Goal: Transaction & Acquisition: Purchase product/service

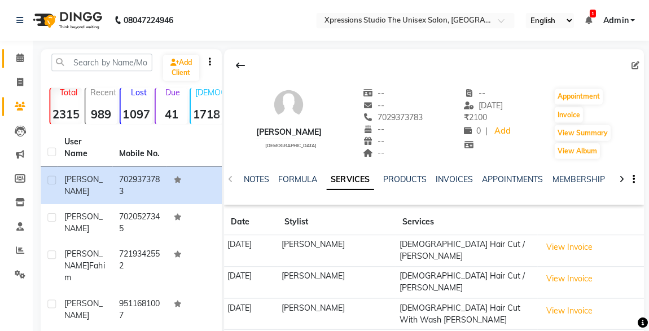
click at [28, 56] on span at bounding box center [21, 58] width 20 height 13
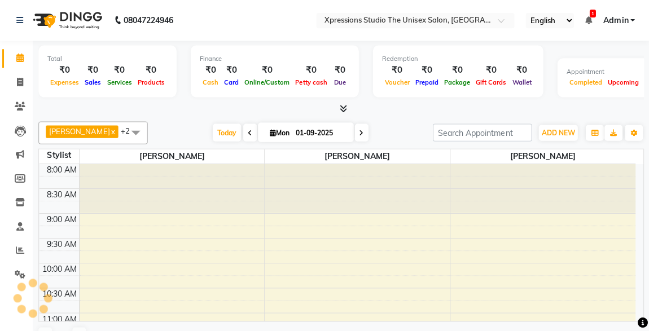
scroll to position [488, 0]
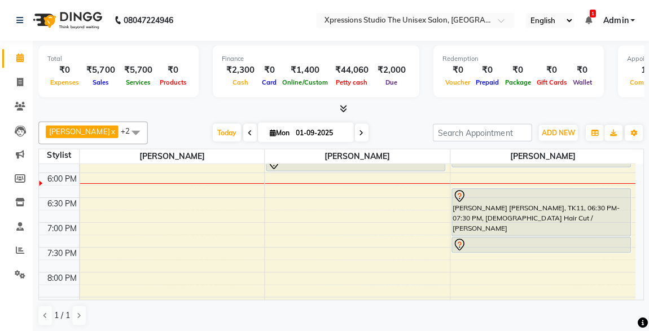
click at [590, 20] on icon at bounding box center [588, 20] width 7 height 8
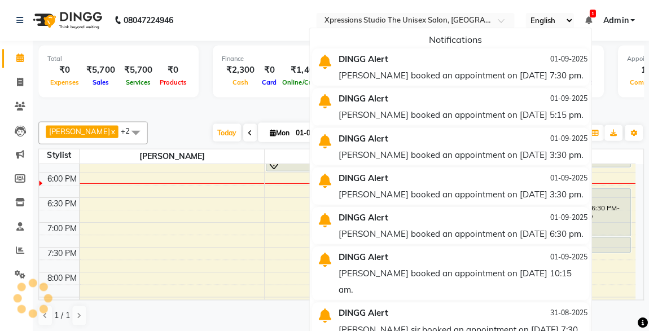
click at [587, 21] on icon at bounding box center [588, 20] width 7 height 8
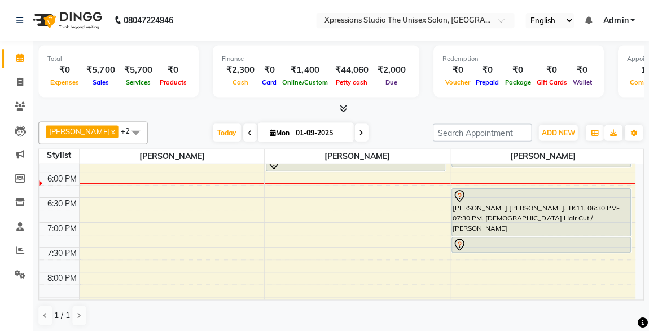
click at [270, 192] on div "8:00 AM 8:30 AM 9:00 AM 9:30 AM 10:00 AM 10:30 AM 11:00 AM 11:30 AM 12:00 PM 12…" at bounding box center [337, 48] width 595 height 744
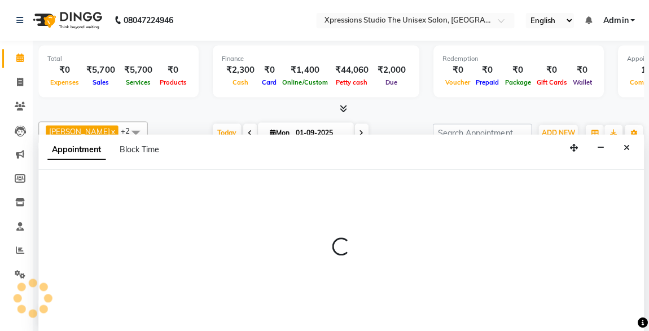
scroll to position [0, 0]
select select "57588"
select select "1110"
select select "tentative"
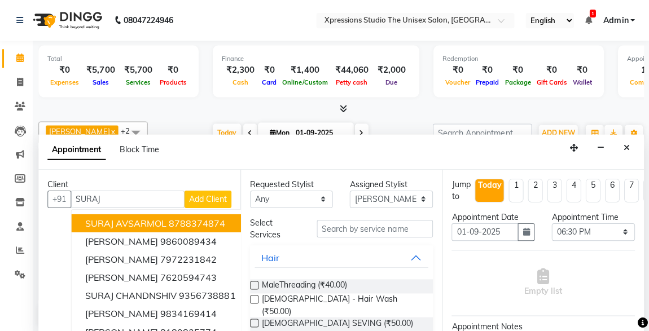
click at [177, 217] on ngb-highlight "8788374874" at bounding box center [198, 222] width 56 height 11
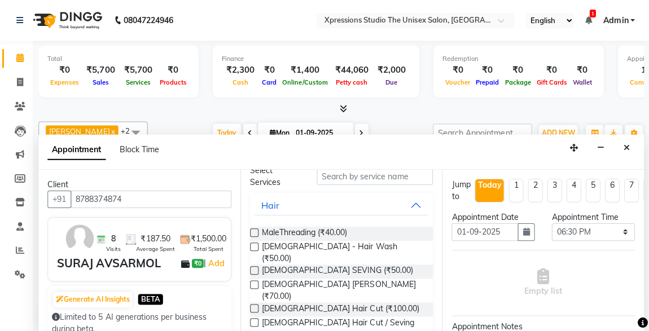
scroll to position [72, 0]
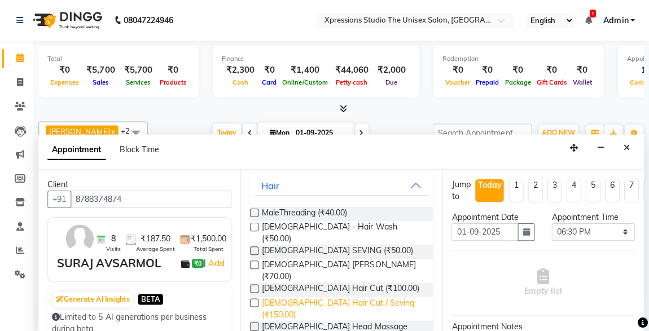
type input "8788374874"
click at [315, 296] on span "[DEMOGRAPHIC_DATA] Hair Cut / Seving (₹150.00)" at bounding box center [343, 308] width 162 height 24
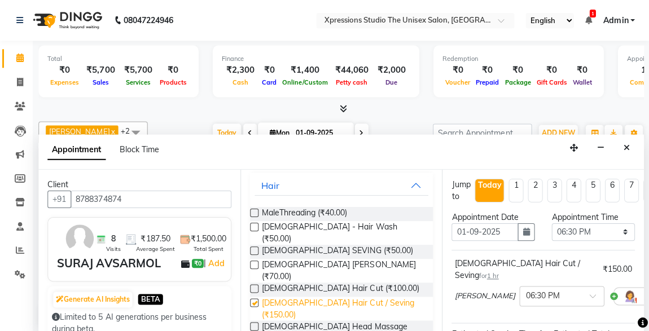
checkbox input "false"
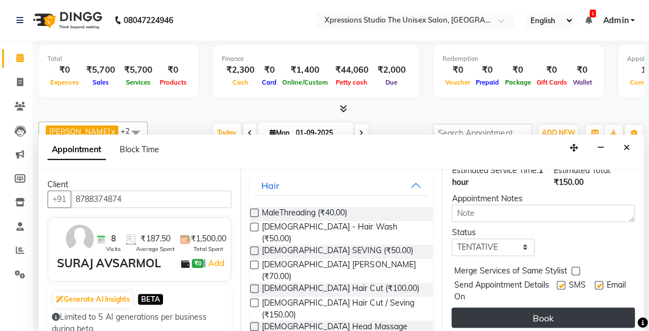
click at [581, 312] on button "Book" at bounding box center [542, 317] width 183 height 20
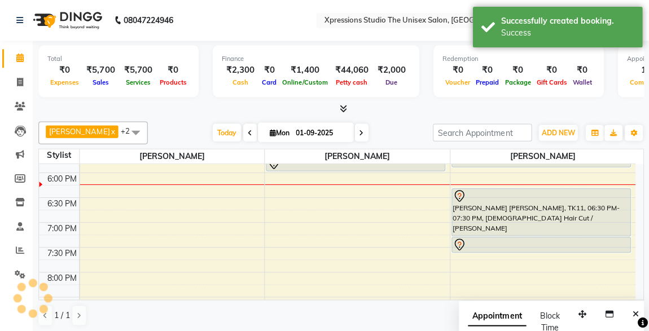
scroll to position [0, 0]
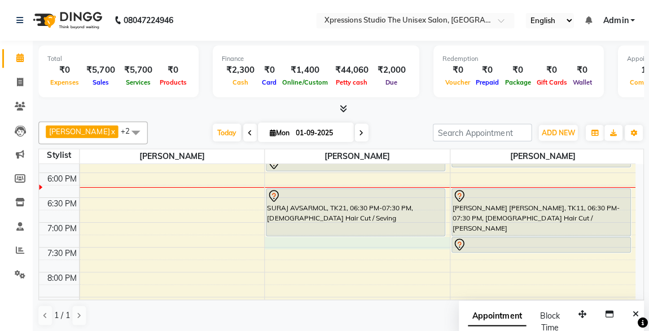
click at [270, 240] on div "8:00 AM 8:30 AM 9:00 AM 9:30 AM 10:00 AM 10:30 AM 11:00 AM 11:30 AM 12:00 PM 12…" at bounding box center [337, 48] width 595 height 744
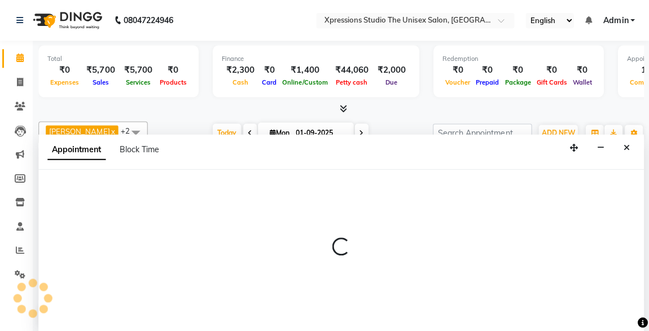
select select "57588"
select select "1170"
select select "tentative"
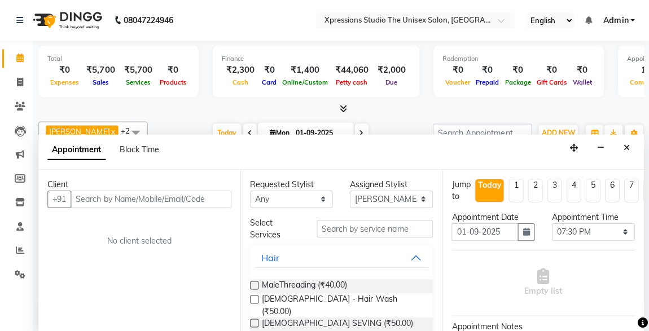
type input "7"
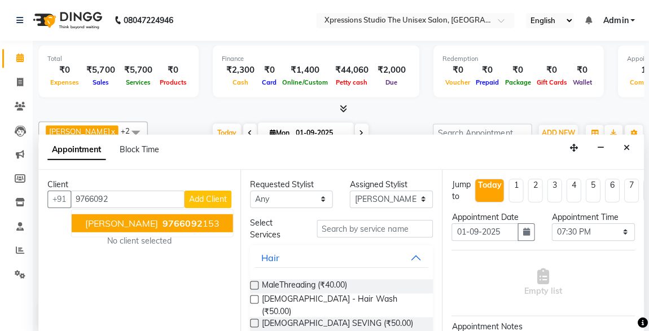
click at [139, 218] on span "[PERSON_NAME]" at bounding box center [122, 222] width 73 height 11
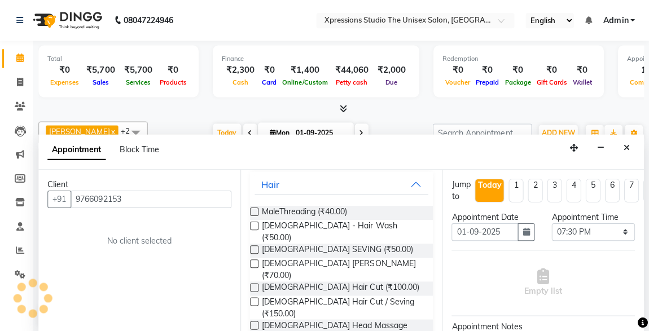
scroll to position [73, 0]
type input "9766092153"
click at [255, 297] on label at bounding box center [255, 301] width 8 height 8
click at [255, 299] on input "checkbox" at bounding box center [254, 302] width 7 height 7
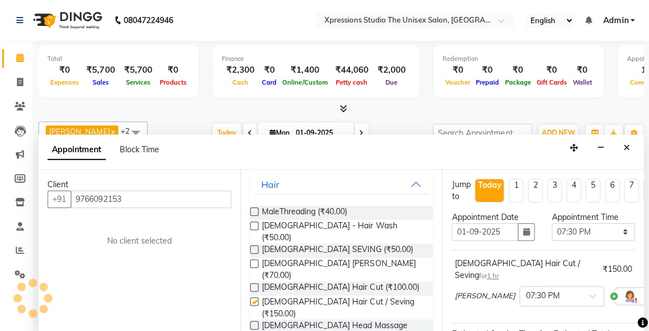
checkbox input "false"
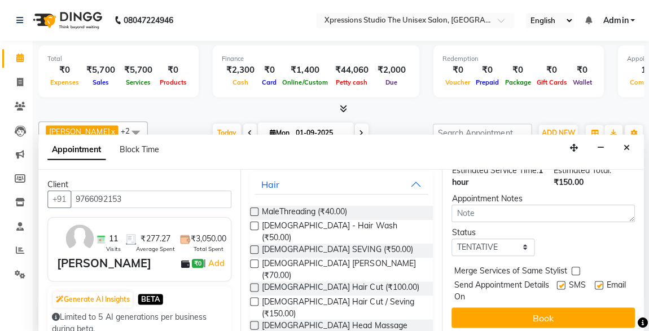
scroll to position [0, 0]
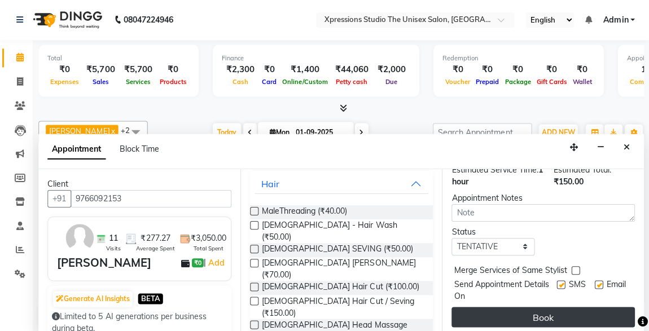
click at [577, 307] on button "Book" at bounding box center [542, 317] width 183 height 20
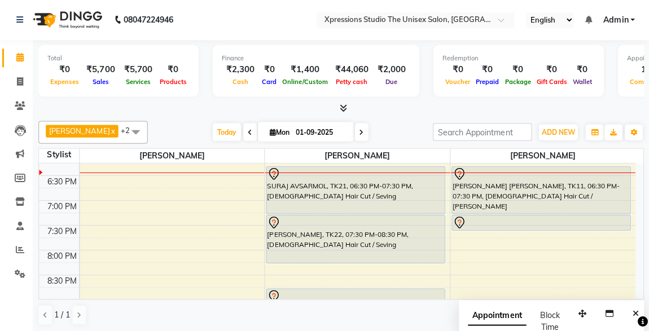
scroll to position [490, 0]
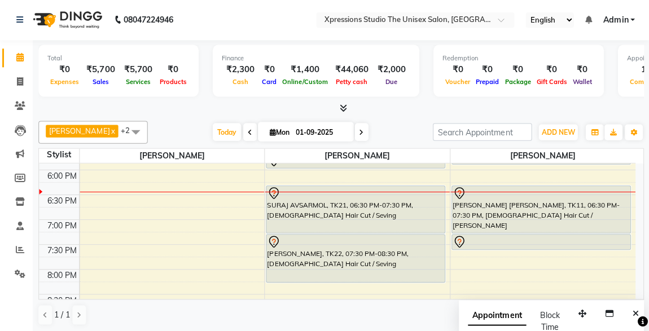
click at [409, 219] on div "SURAJ AVSARMOL, TK21, 06:30 PM-07:30 PM, [DEMOGRAPHIC_DATA] Hair Cut / Seving" at bounding box center [356, 209] width 178 height 47
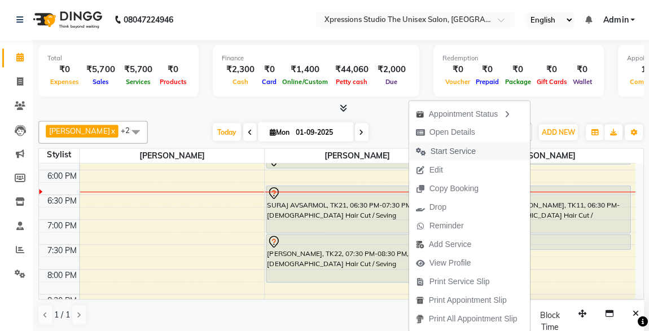
click at [459, 148] on span "Start Service" at bounding box center [453, 152] width 45 height 12
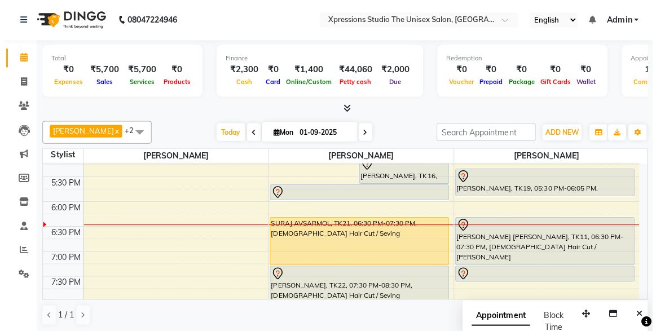
scroll to position [462, 0]
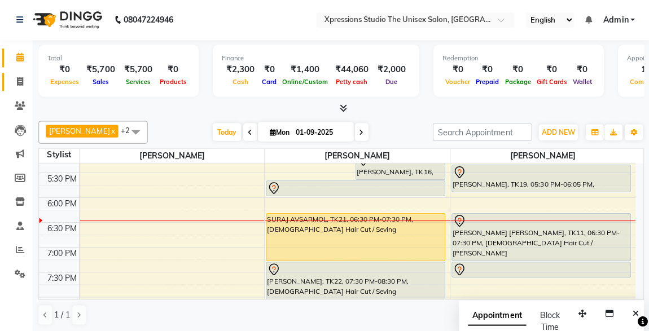
click at [23, 74] on link "Invoice" at bounding box center [16, 82] width 27 height 19
select select "service"
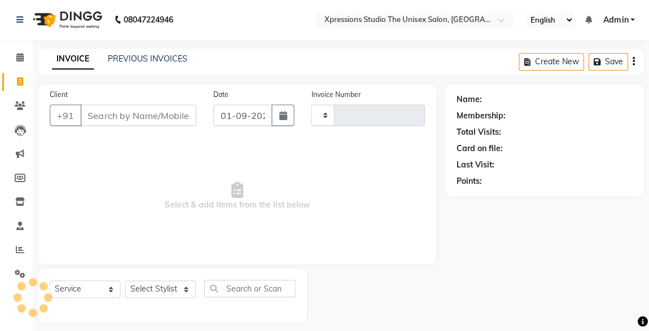
type input "4485"
select select "7003"
click at [131, 118] on input "Client" at bounding box center [139, 115] width 116 height 21
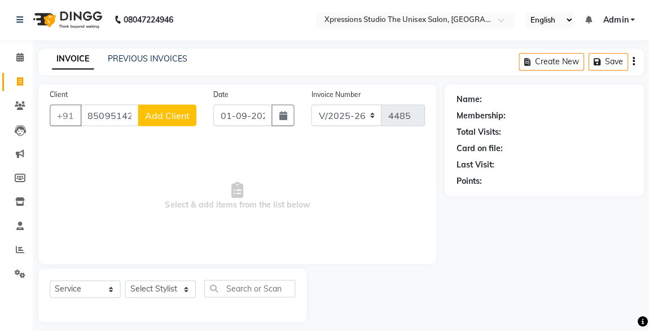
type input "8509514232"
click at [175, 117] on span "Add Client" at bounding box center [168, 115] width 45 height 11
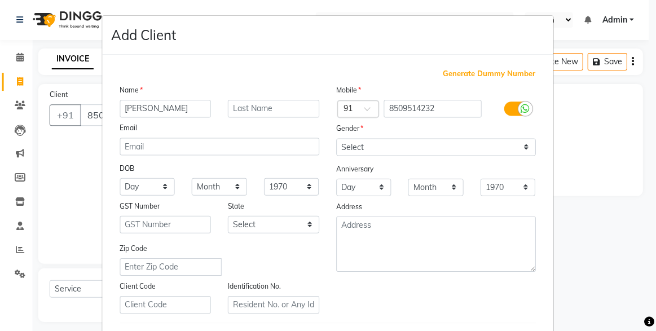
type input "[PERSON_NAME]"
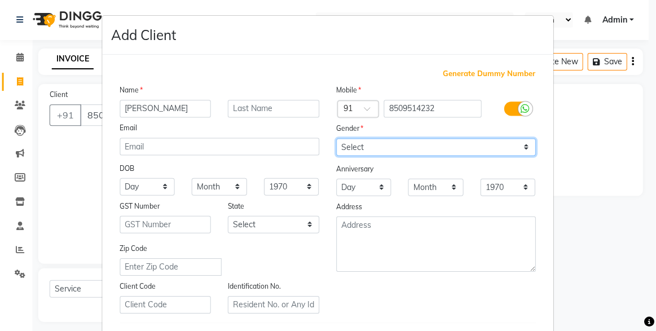
click at [458, 144] on select "Select [DEMOGRAPHIC_DATA] [DEMOGRAPHIC_DATA] Other Prefer Not To Say" at bounding box center [436, 147] width 199 height 17
select select "[DEMOGRAPHIC_DATA]"
click at [337, 139] on select "Select [DEMOGRAPHIC_DATA] [DEMOGRAPHIC_DATA] Other Prefer Not To Say" at bounding box center [436, 147] width 199 height 17
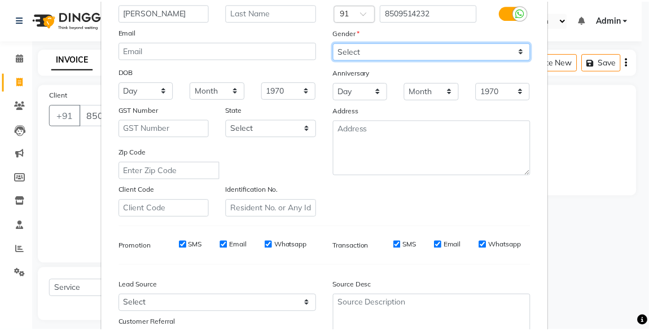
scroll to position [186, 0]
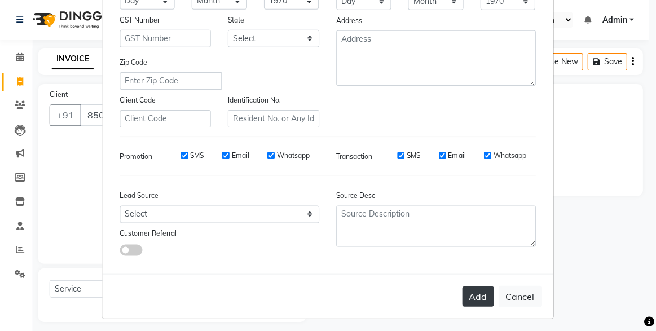
click at [477, 297] on button "Add" at bounding box center [479, 297] width 32 height 20
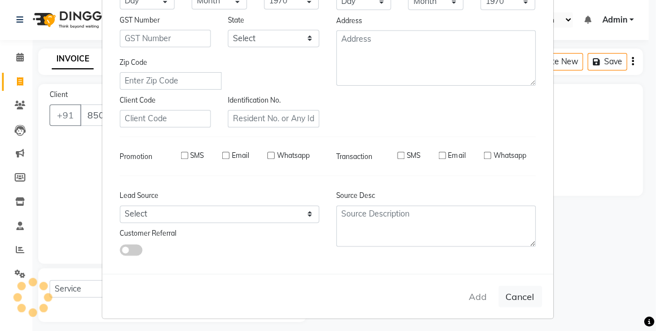
select select
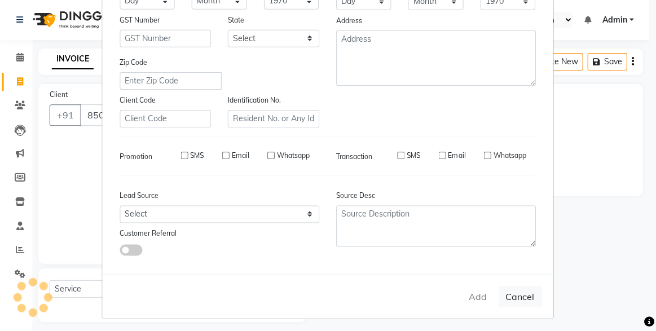
select select
checkbox input "false"
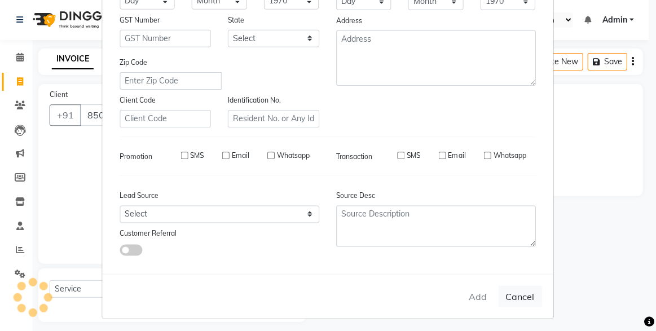
checkbox input "false"
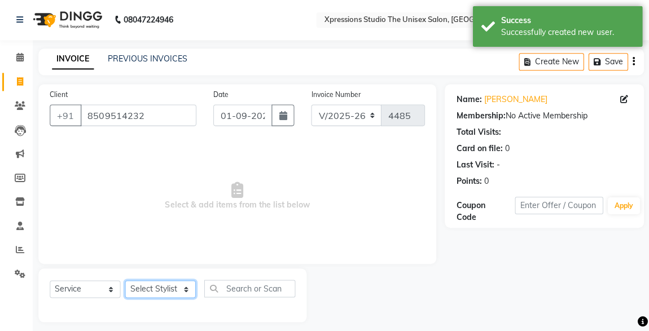
click at [174, 292] on select "Select Stylist [PERSON_NAME] [PERSON_NAME] [PERSON_NAME]" at bounding box center [161, 288] width 71 height 17
select select "57588"
click at [126, 280] on select "Select Stylist [PERSON_NAME] [PERSON_NAME] [PERSON_NAME]" at bounding box center [161, 288] width 71 height 17
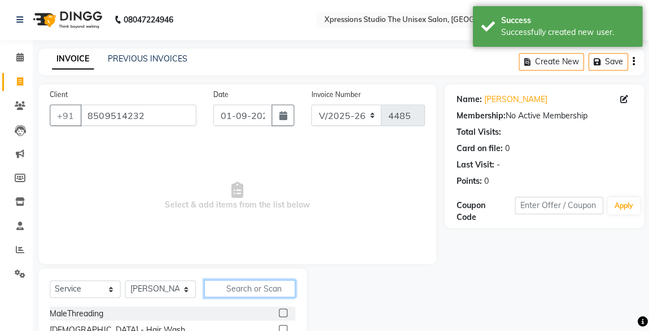
click at [274, 290] on input "text" at bounding box center [250, 288] width 91 height 17
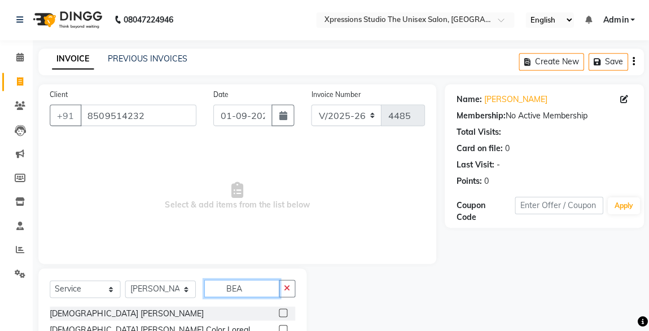
scroll to position [80, 0]
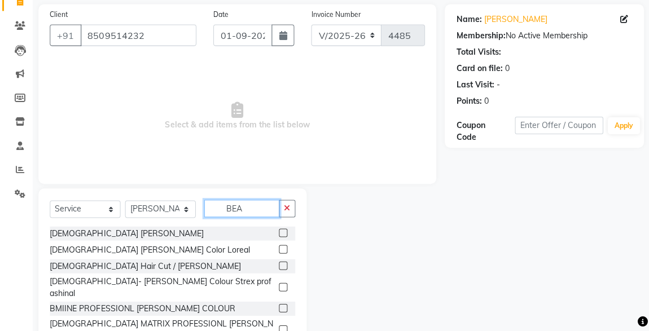
type input "BEA"
click at [284, 265] on label at bounding box center [283, 266] width 8 height 8
click at [284, 265] on input "checkbox" at bounding box center [282, 266] width 7 height 7
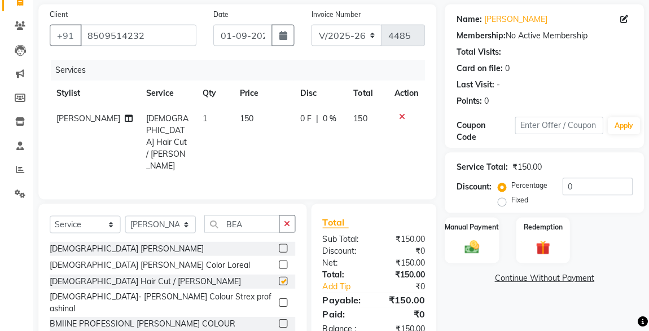
checkbox input "false"
click at [263, 216] on input "BEA" at bounding box center [242, 224] width 75 height 17
type input "B"
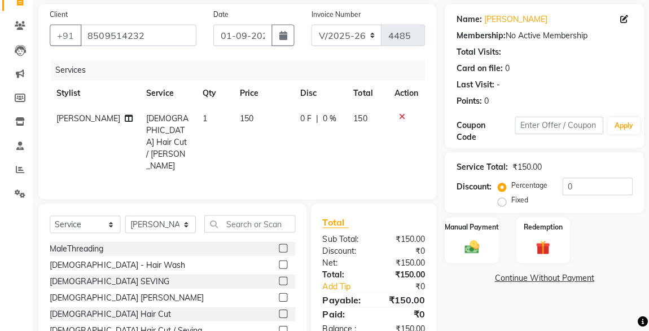
click at [279, 261] on label at bounding box center [283, 265] width 8 height 8
click at [279, 262] on input "checkbox" at bounding box center [282, 265] width 7 height 7
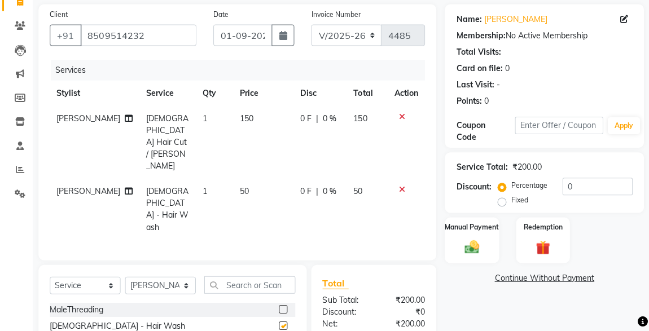
checkbox input "false"
click at [471, 245] on img at bounding box center [472, 247] width 24 height 16
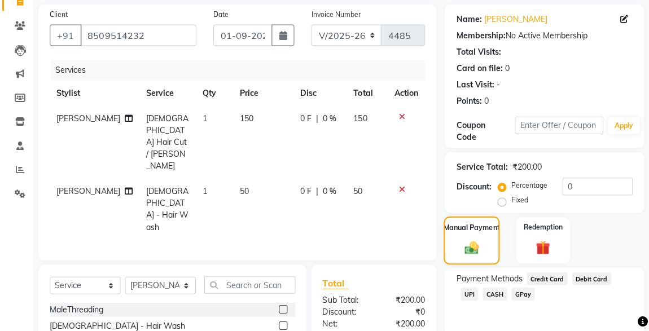
scroll to position [144, 0]
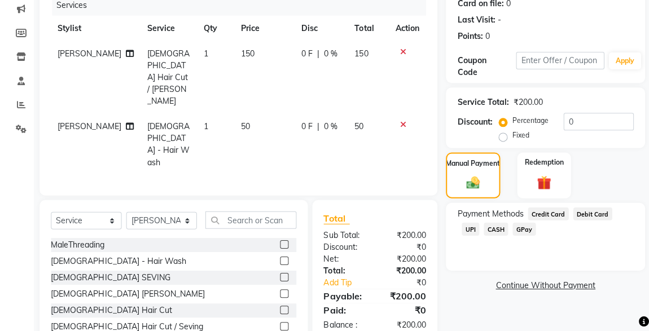
click at [482, 229] on span "CASH" at bounding box center [494, 229] width 24 height 13
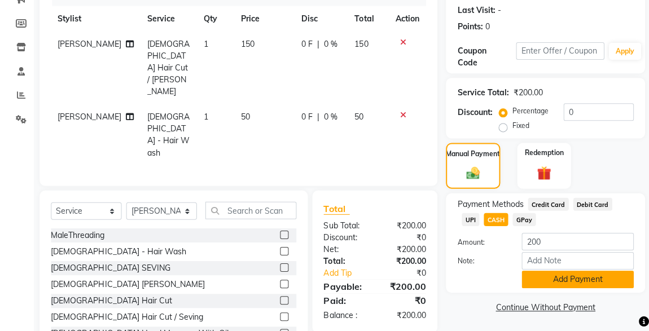
click at [586, 276] on button "Add Payment" at bounding box center [576, 279] width 112 height 17
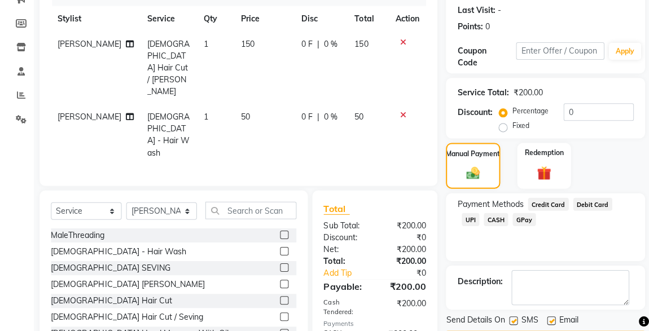
scroll to position [186, 0]
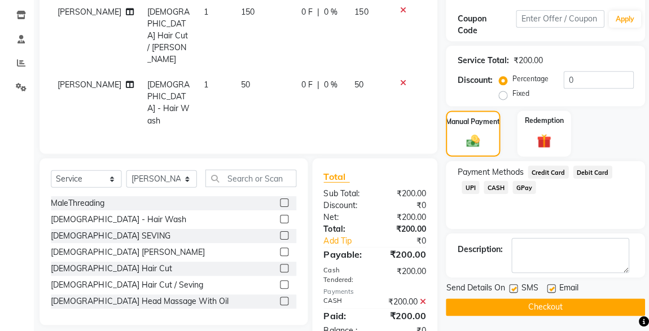
click at [512, 287] on label at bounding box center [512, 288] width 8 height 8
click at [512, 287] on input "checkbox" at bounding box center [511, 289] width 7 height 7
checkbox input "false"
click at [534, 306] on button "Checkout" at bounding box center [544, 307] width 199 height 17
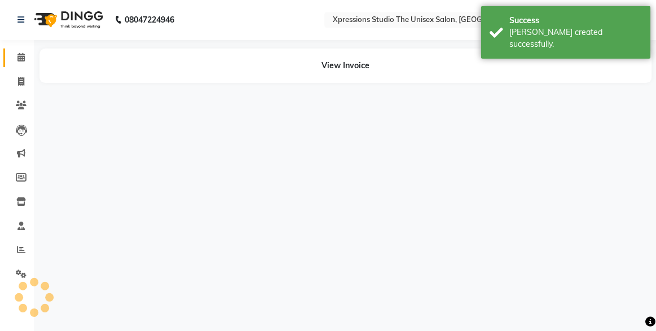
click at [16, 62] on span at bounding box center [21, 58] width 20 height 13
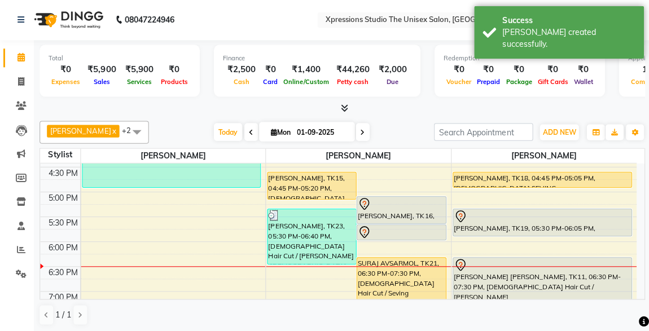
scroll to position [422, 0]
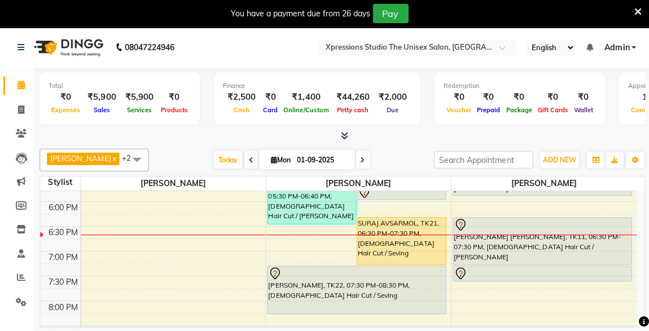
scroll to position [489, 0]
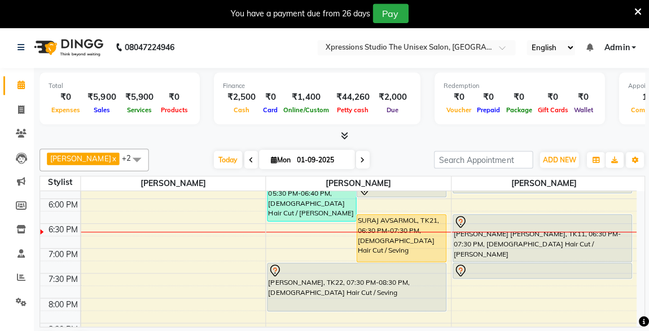
click at [485, 252] on div "[PERSON_NAME] [PERSON_NAME], TK11, 06:30 PM-07:30 PM, [DEMOGRAPHIC_DATA] Hair C…" at bounding box center [541, 238] width 178 height 47
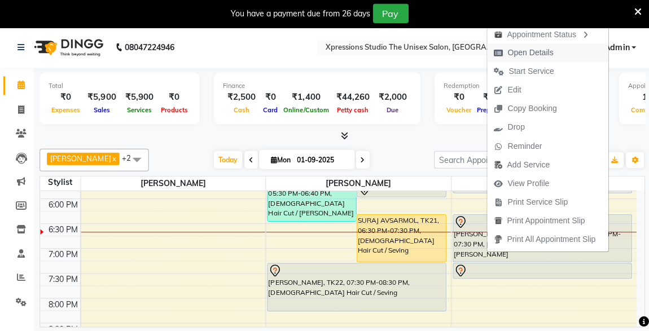
click at [525, 52] on span "Open Details" at bounding box center [529, 53] width 46 height 12
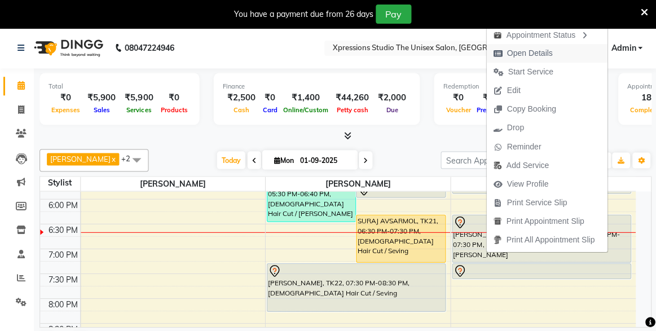
select select "7"
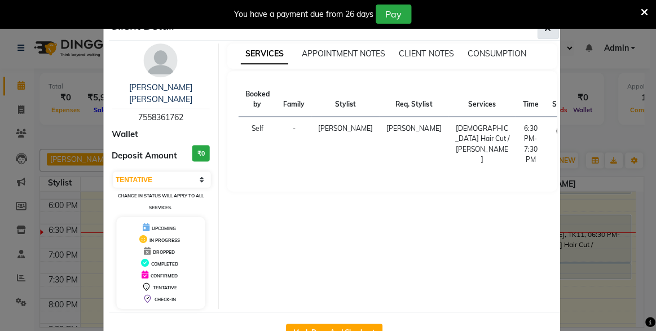
click at [544, 29] on icon "button" at bounding box center [547, 28] width 7 height 9
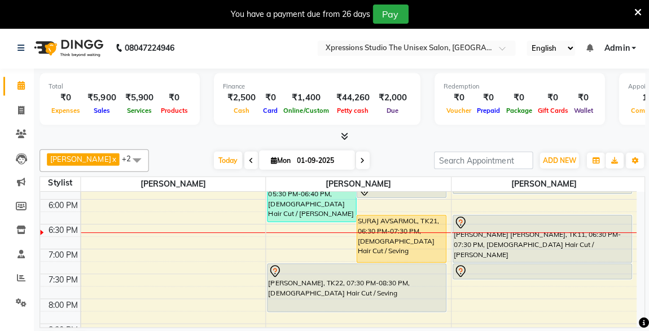
click at [480, 273] on div at bounding box center [541, 271] width 177 height 14
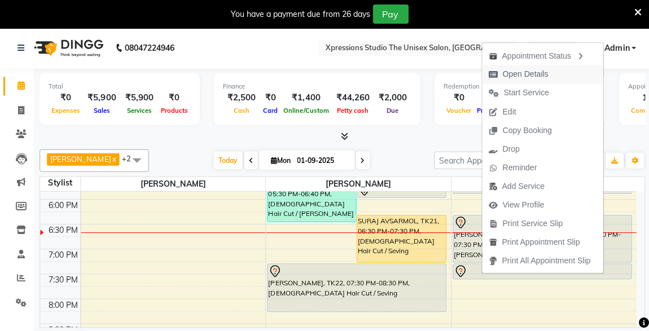
click at [492, 71] on icon "button" at bounding box center [492, 75] width 9 height 8
select select "7"
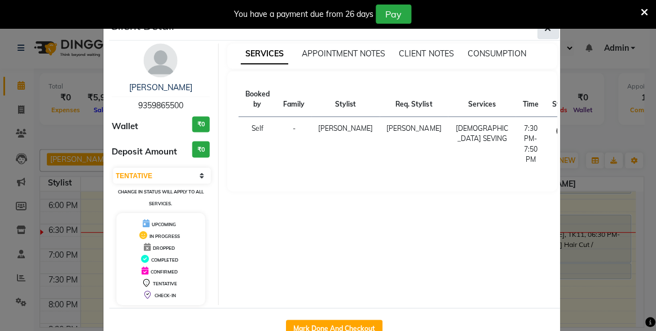
click at [544, 31] on icon "button" at bounding box center [547, 28] width 7 height 9
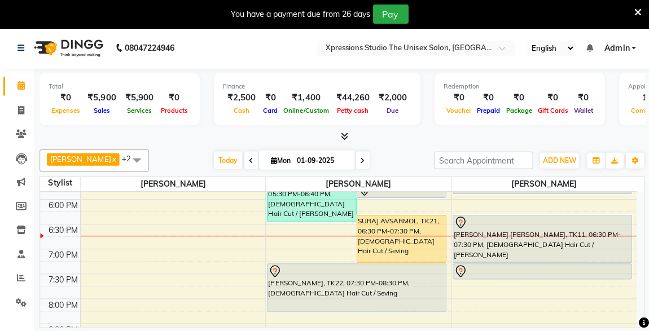
click at [334, 299] on div "[PERSON_NAME], TK22, 07:30 PM-08:30 PM, [DEMOGRAPHIC_DATA] Hair Cut / Seving" at bounding box center [356, 287] width 178 height 47
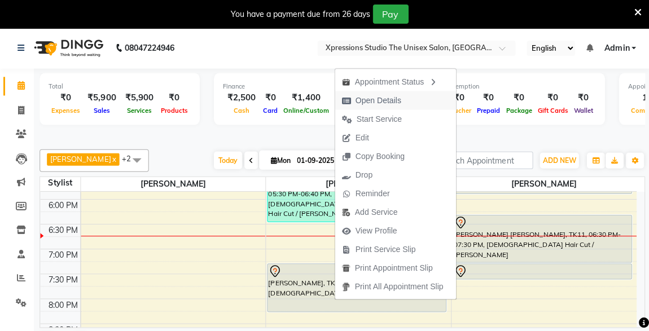
click at [367, 98] on span "Open Details" at bounding box center [377, 100] width 46 height 12
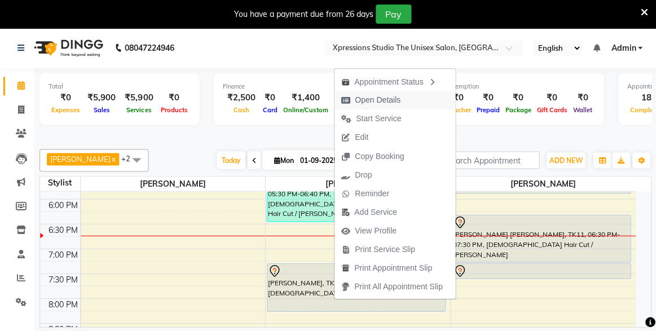
select select "7"
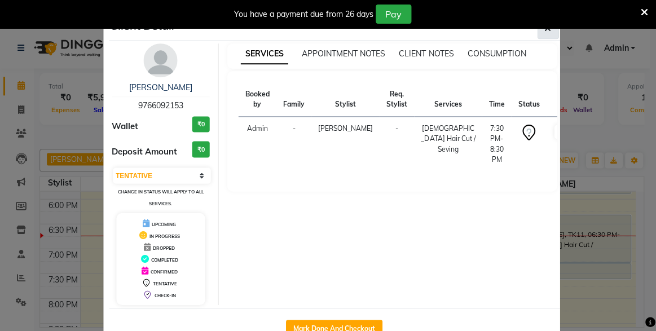
click at [537, 36] on button "button" at bounding box center [547, 27] width 21 height 21
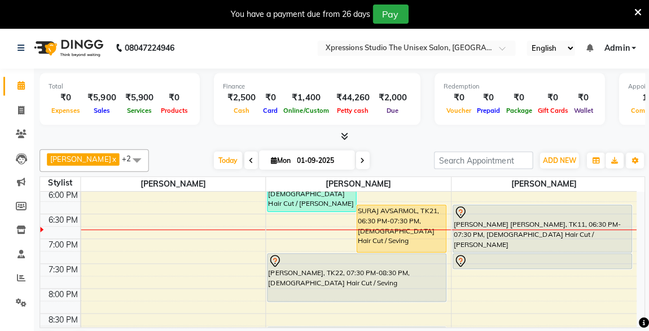
scroll to position [501, 0]
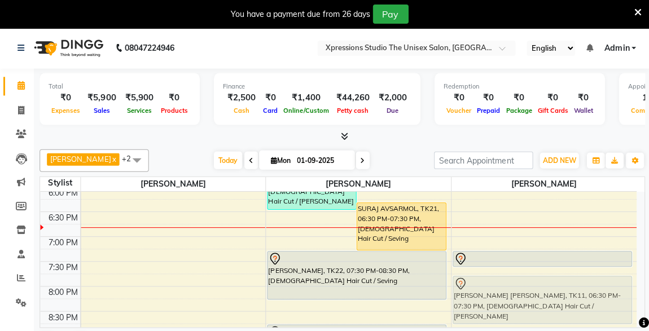
drag, startPoint x: 578, startPoint y: 212, endPoint x: 601, endPoint y: 286, distance: 77.3
click at [601, 286] on div "SACHIN KAWALE, TK02, 11:00 AM-12:00 PM, Male Hair Cut / Seving SHEKH TOSHIF, TK…" at bounding box center [542, 62] width 185 height 744
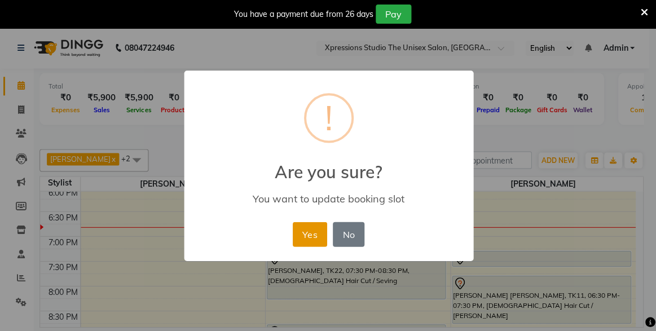
click at [311, 225] on button "Yes" at bounding box center [309, 234] width 34 height 25
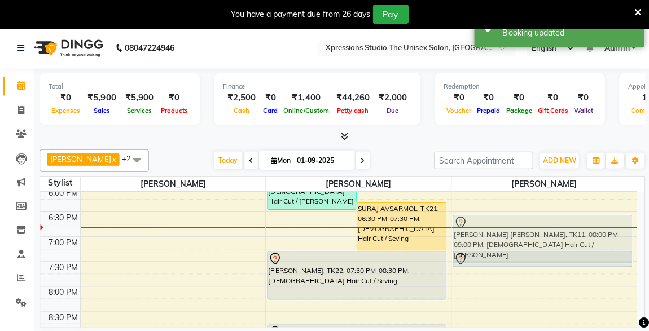
drag, startPoint x: 492, startPoint y: 279, endPoint x: 490, endPoint y: 219, distance: 59.8
click at [490, 219] on div "SACHIN KAWALE, TK02, 11:00 AM-12:00 PM, Male Hair Cut / Seving SHEKH TOSHIF, TK…" at bounding box center [542, 62] width 185 height 744
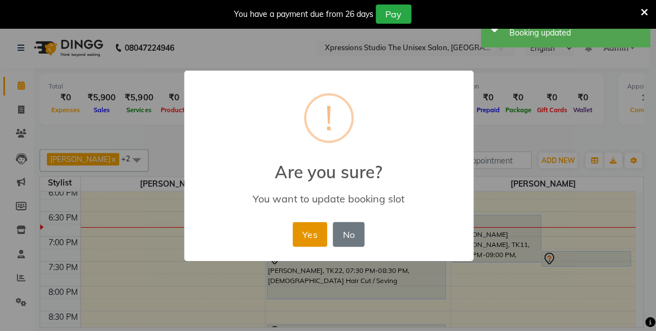
click at [308, 232] on button "Yes" at bounding box center [309, 234] width 34 height 25
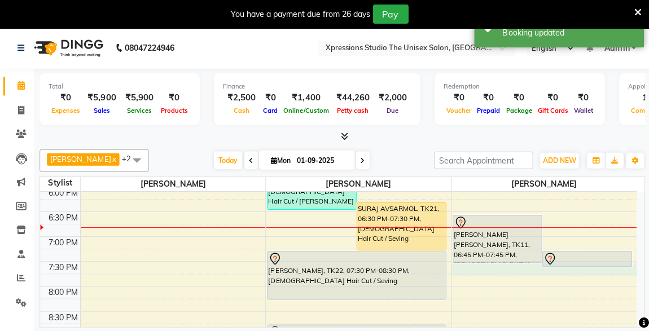
click at [577, 271] on div "8:00 AM 8:30 AM 9:00 AM 9:30 AM 10:00 AM 10:30 AM 11:00 AM 11:30 AM 12:00 PM 12…" at bounding box center [337, 62] width 595 height 744
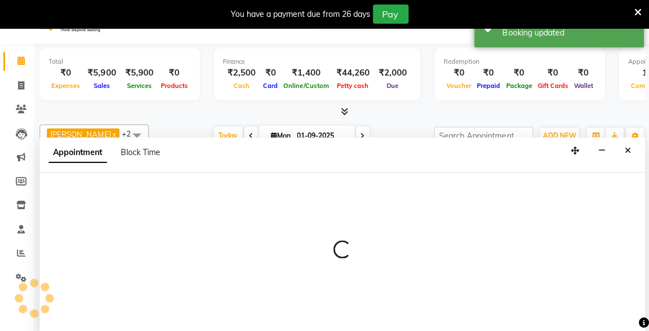
select select "57589"
select select "1185"
select select "tentative"
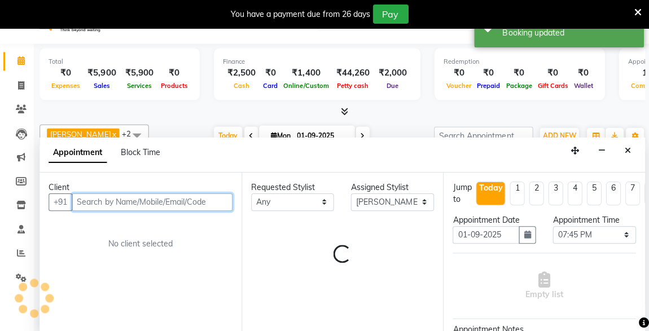
scroll to position [28, 0]
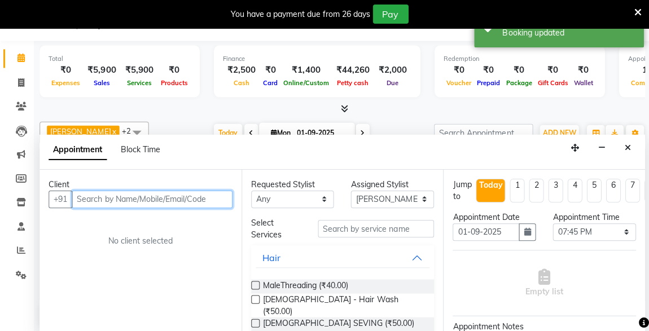
click at [214, 199] on input "text" at bounding box center [152, 198] width 160 height 17
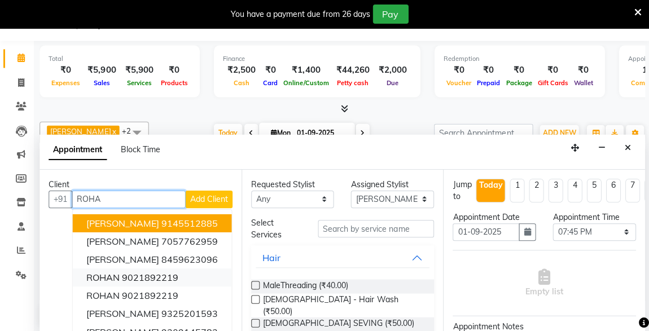
click at [191, 276] on button "ROHAN 9021892219" at bounding box center [152, 276] width 159 height 18
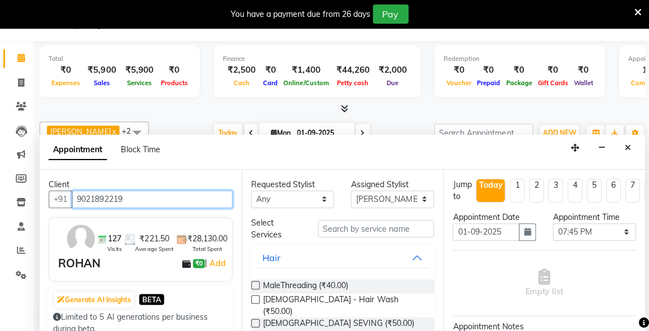
type input "9021892219"
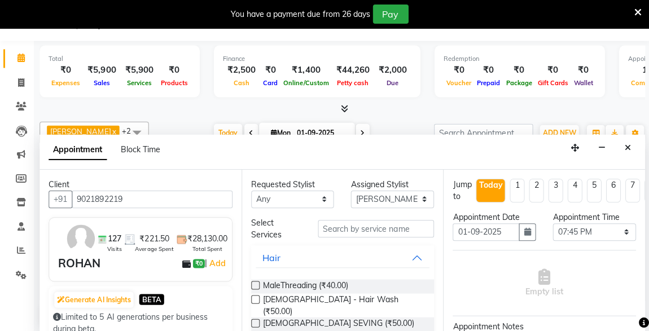
click at [255, 282] on label at bounding box center [255, 284] width 8 height 8
click at [255, 282] on input "checkbox" at bounding box center [254, 285] width 7 height 7
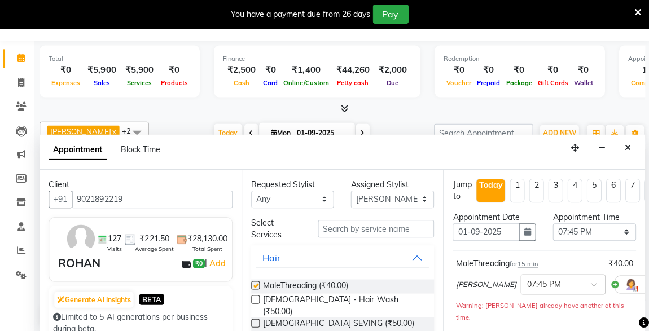
checkbox input "false"
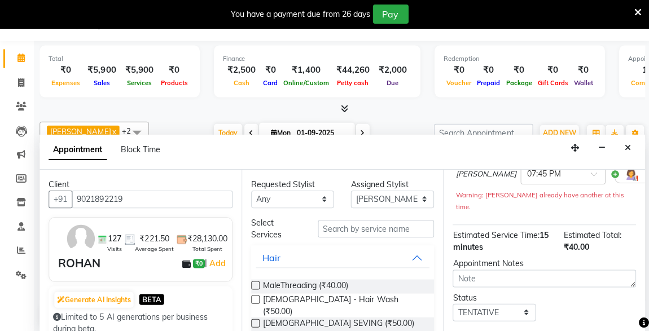
scroll to position [186, 0]
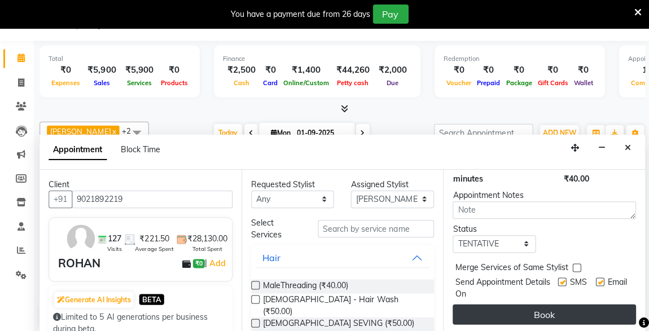
click at [533, 305] on button "Book" at bounding box center [542, 314] width 183 height 20
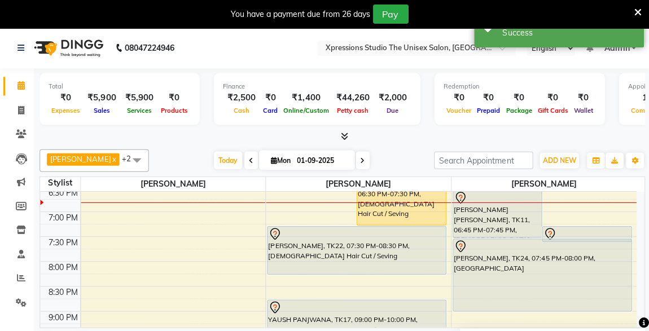
scroll to position [526, 0]
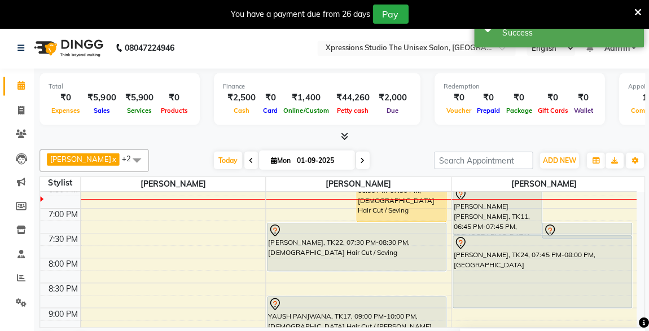
drag, startPoint x: 517, startPoint y: 272, endPoint x: 523, endPoint y: 304, distance: 32.7
click at [523, 304] on div "SACHIN KAWALE, TK02, 11:00 AM-12:00 PM, Male Hair Cut / Seving SHEKH TOSHIF, TK…" at bounding box center [542, 34] width 185 height 744
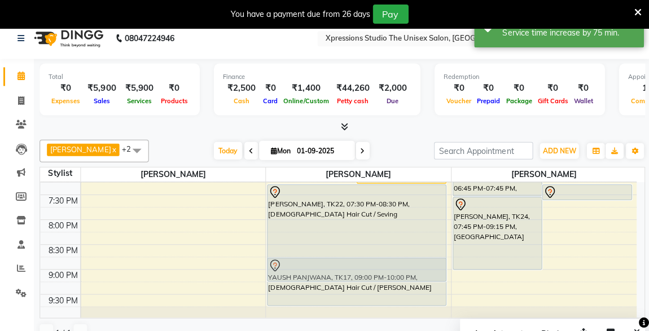
scroll to position [558, 0]
drag, startPoint x: 373, startPoint y: 268, endPoint x: 357, endPoint y: 253, distance: 22.4
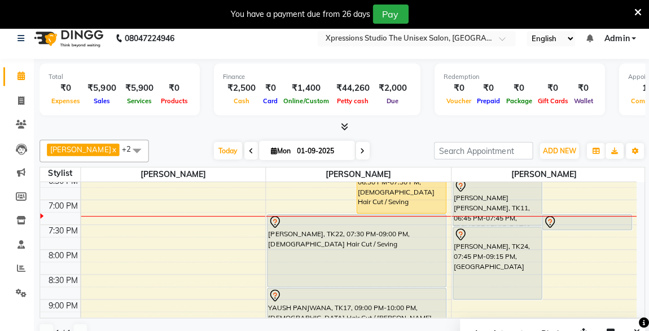
scroll to position [510, 0]
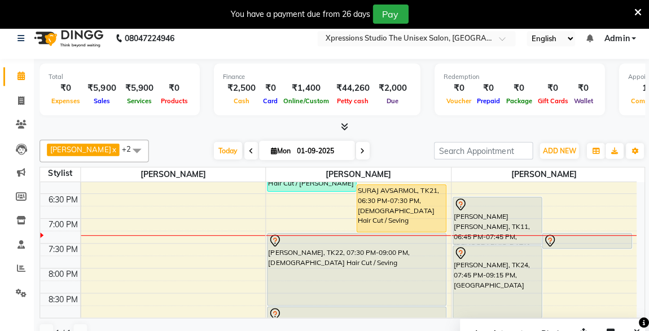
click at [591, 240] on div at bounding box center [585, 241] width 87 height 14
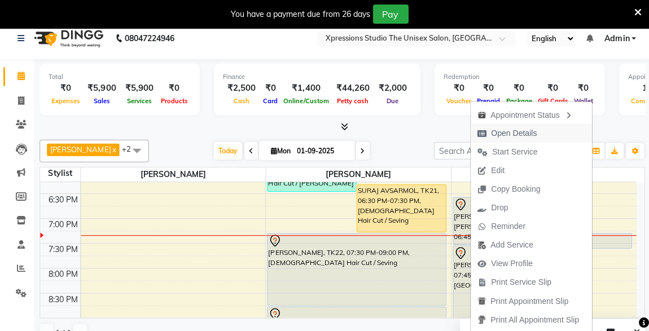
click at [514, 129] on span "Open Details" at bounding box center [513, 133] width 46 height 12
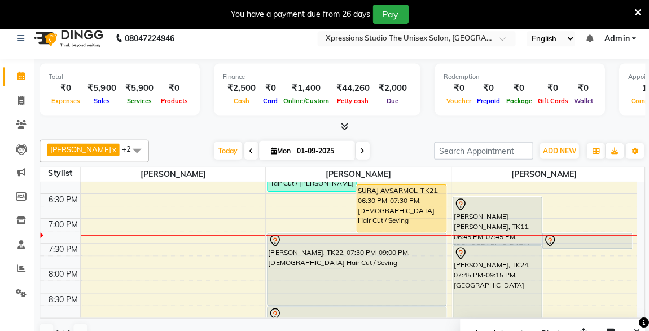
click at [562, 238] on div at bounding box center [585, 241] width 87 height 14
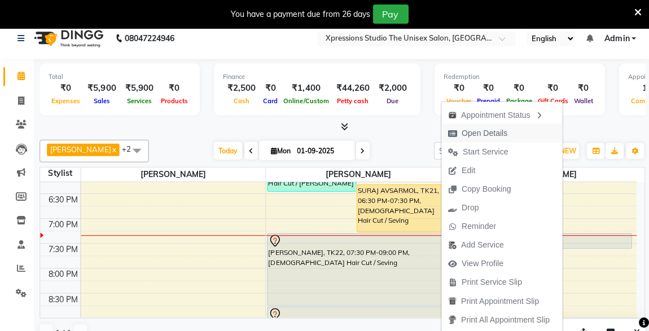
click at [490, 129] on span "Open Details" at bounding box center [483, 133] width 46 height 12
select select "7"
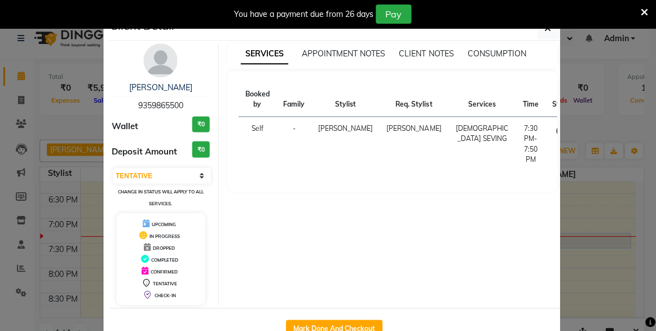
click at [575, 55] on ngb-modal-window "Client Detail PAPPU ZANKE 9359865500 Wallet ₹0 Deposit Amount ₹0 Select IN SERV…" at bounding box center [328, 165] width 656 height 331
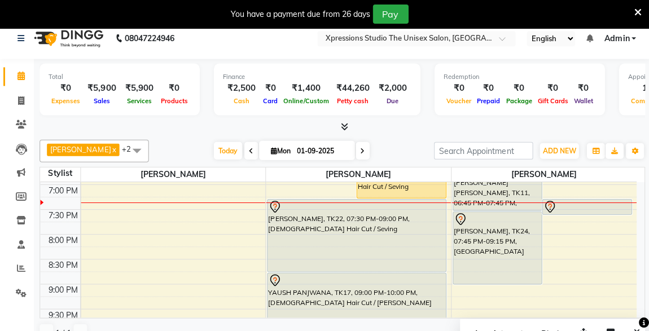
scroll to position [524, 0]
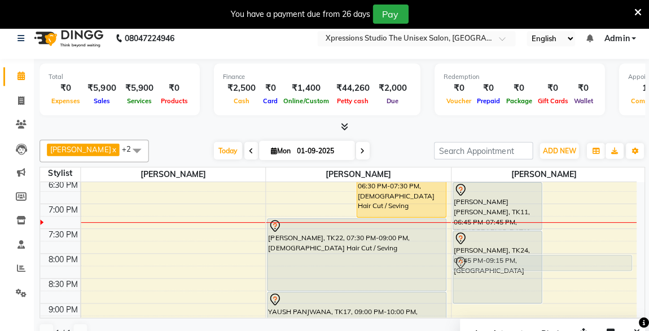
drag, startPoint x: 572, startPoint y: 223, endPoint x: 591, endPoint y: 263, distance: 44.4
click at [591, 263] on div "SACHIN KAWALE, TK02, 11:00 AM-12:00 PM, Male Hair Cut / Seving SHEKH TOSHIF, TK…" at bounding box center [542, 29] width 185 height 744
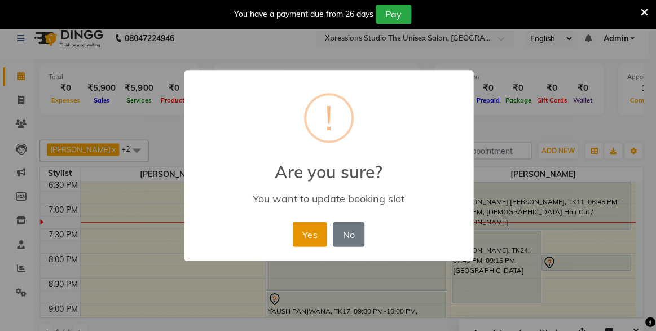
click at [314, 226] on button "Yes" at bounding box center [309, 234] width 34 height 25
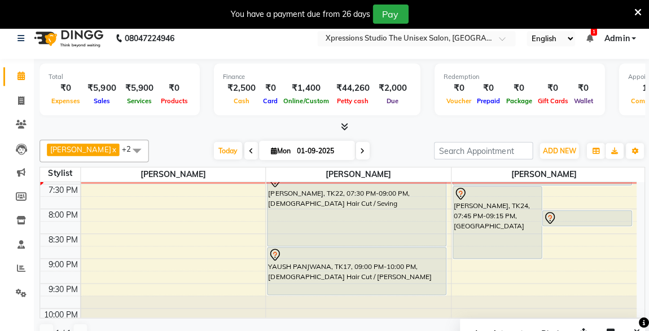
scroll to position [571, 0]
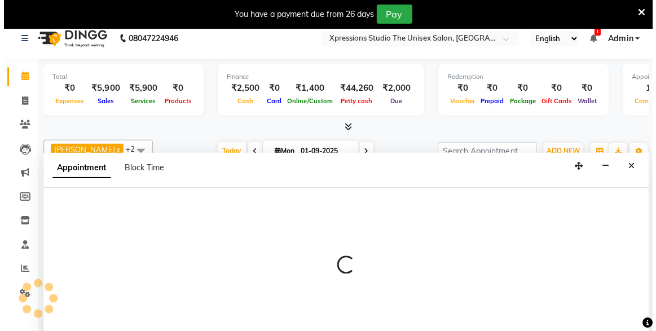
scroll to position [28, 0]
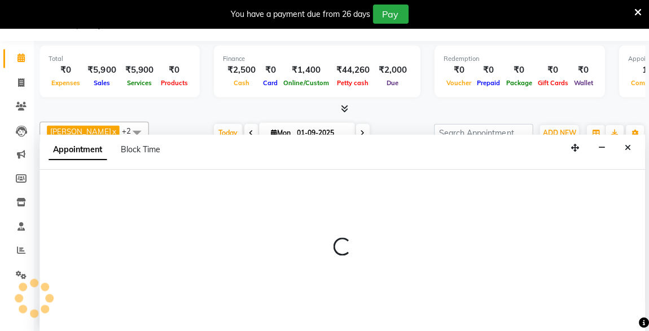
select select "57589"
select select "1230"
select select "tentative"
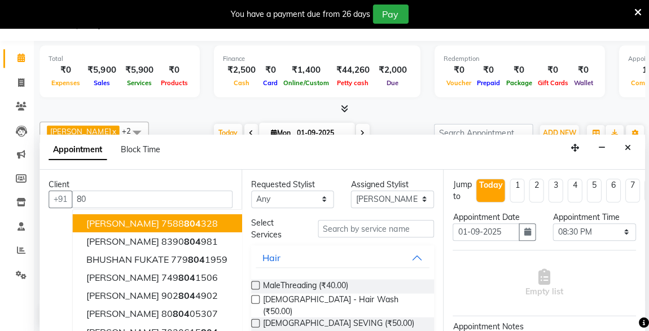
type input "8"
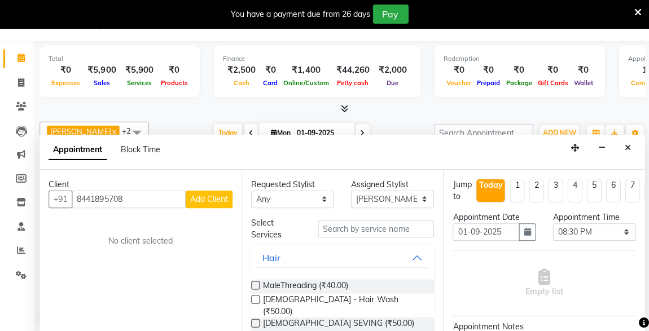
type input "8441895708"
click at [218, 194] on span "Add Client" at bounding box center [209, 199] width 38 height 10
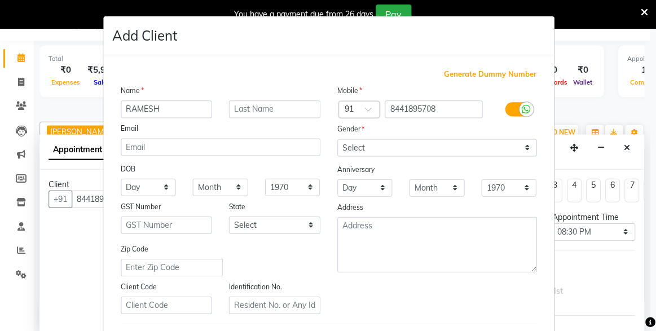
type input "RAMESH"
click at [239, 109] on input "text" at bounding box center [274, 108] width 91 height 17
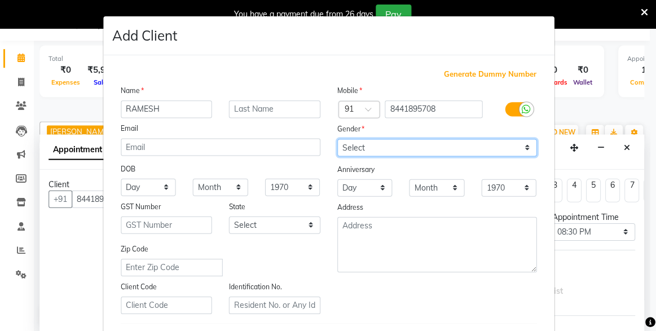
click at [521, 151] on select "Select [DEMOGRAPHIC_DATA] [DEMOGRAPHIC_DATA] Other Prefer Not To Say" at bounding box center [436, 147] width 199 height 17
select select "[DEMOGRAPHIC_DATA]"
click at [337, 139] on select "Select [DEMOGRAPHIC_DATA] [DEMOGRAPHIC_DATA] Other Prefer Not To Say" at bounding box center [436, 147] width 199 height 17
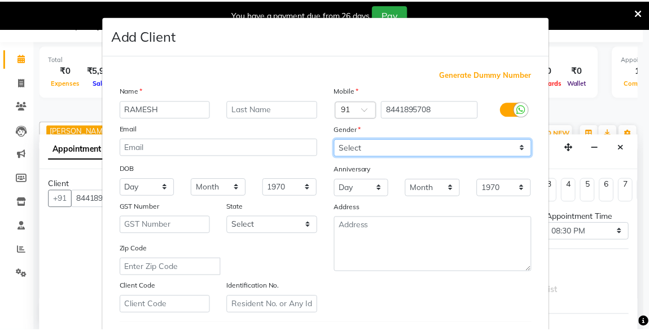
scroll to position [186, 0]
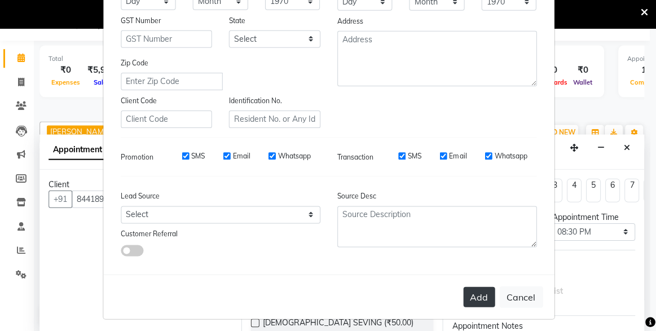
click at [489, 301] on button "Add" at bounding box center [479, 297] width 32 height 20
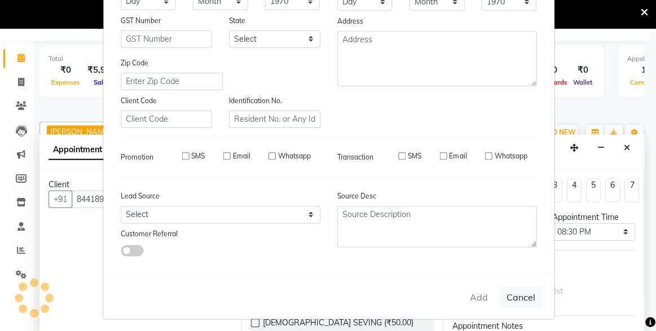
select select
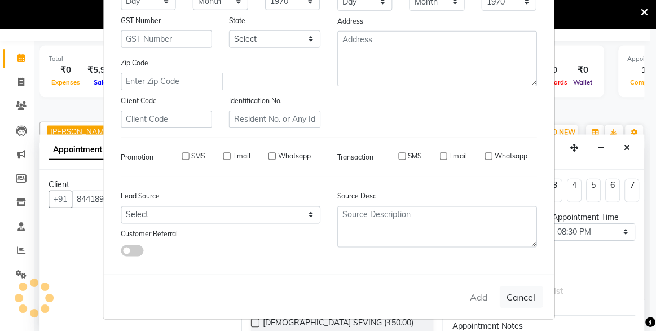
select select
checkbox input "false"
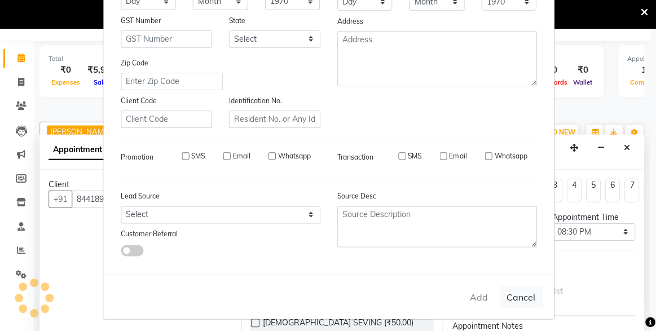
checkbox input "false"
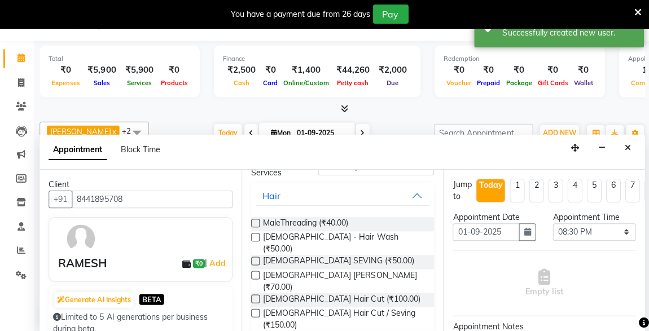
scroll to position [81, 0]
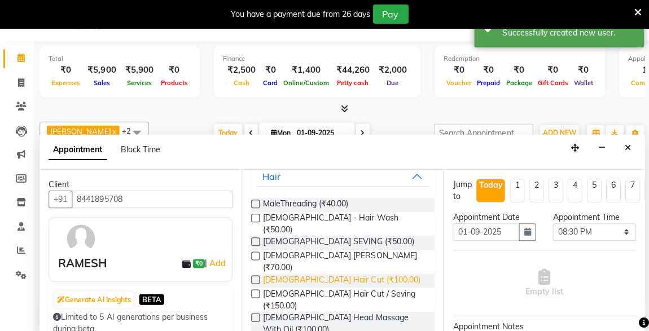
click at [331, 273] on span "[DEMOGRAPHIC_DATA] Hair Cut (₹100.00)" at bounding box center [340, 280] width 157 height 14
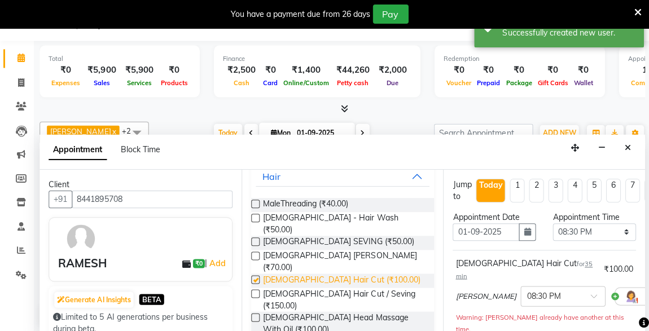
checkbox input "false"
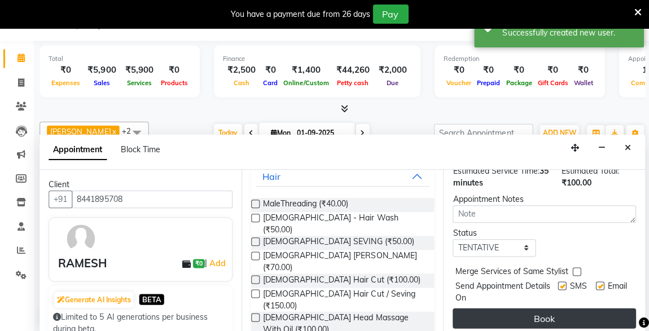
click at [573, 308] on button "Book" at bounding box center [542, 318] width 183 height 20
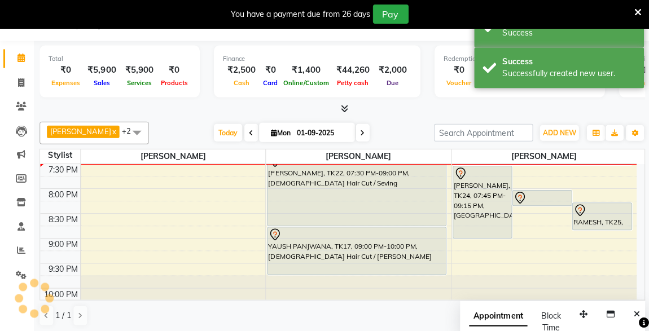
scroll to position [0, 0]
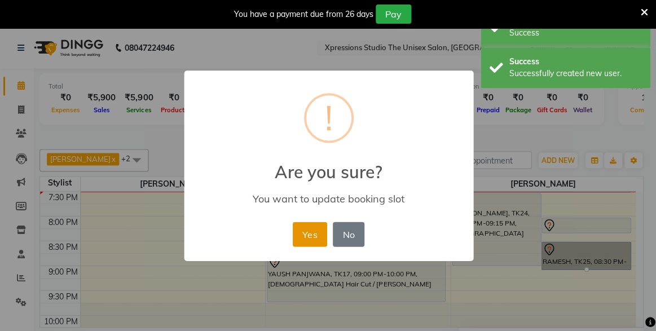
click at [315, 231] on button "Yes" at bounding box center [309, 234] width 34 height 25
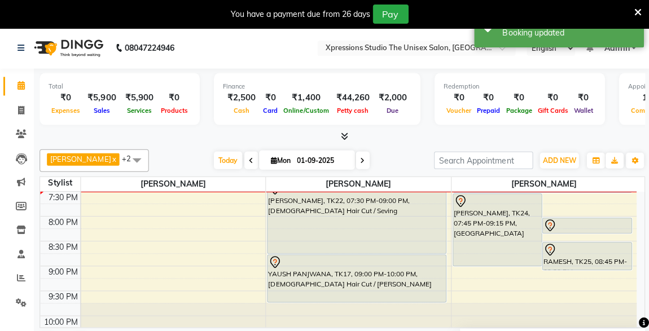
click at [581, 250] on div at bounding box center [585, 250] width 87 height 14
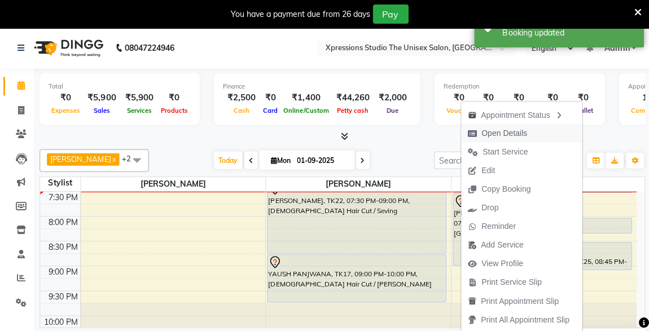
click at [485, 135] on span "Open Details" at bounding box center [503, 133] width 46 height 12
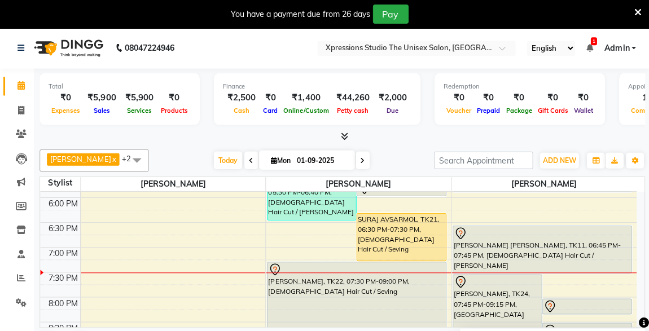
scroll to position [497, 0]
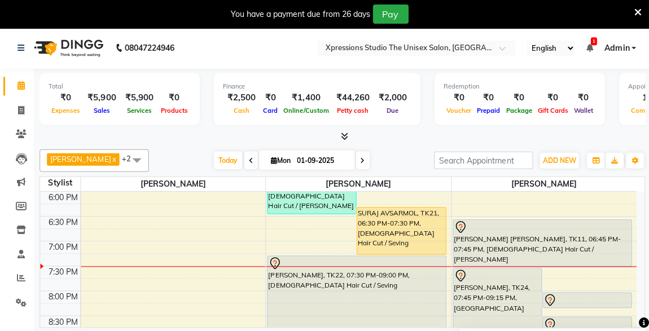
click at [386, 234] on div "SURAJ AVSARMOL, TK21, 06:30 PM-07:30 PM, [DEMOGRAPHIC_DATA] Hair Cut / Seving" at bounding box center [400, 230] width 88 height 47
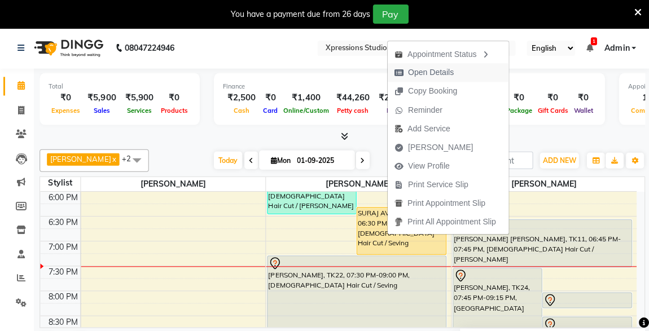
click at [433, 69] on span "Open Details" at bounding box center [430, 73] width 46 height 12
select select "1"
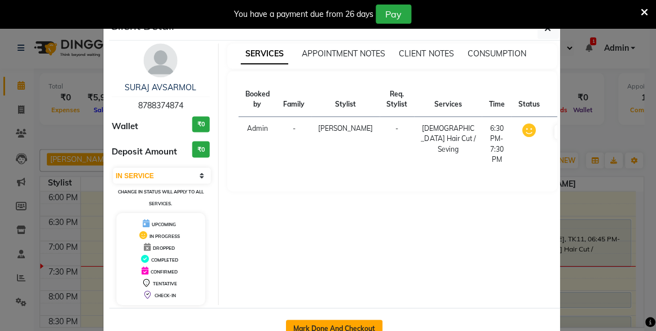
click at [361, 321] on button "Mark Done And Checkout" at bounding box center [334, 328] width 96 height 18
select select "service"
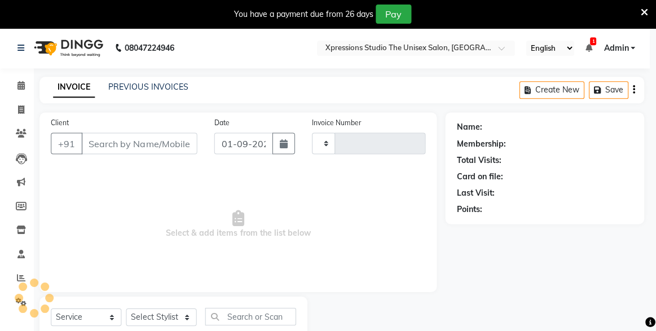
type input "4486"
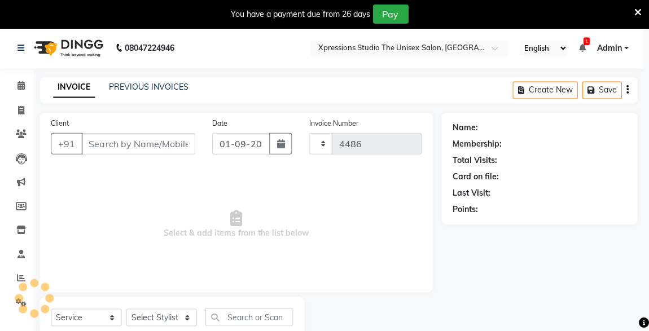
select select "7003"
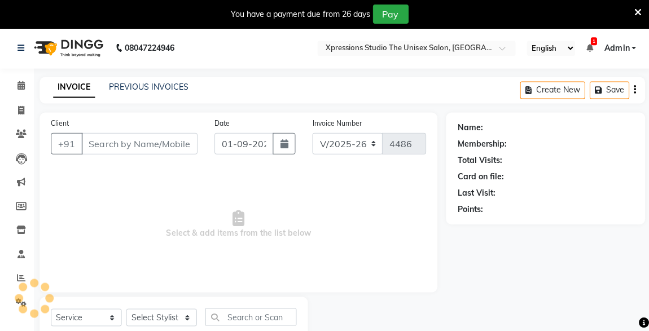
scroll to position [34, 0]
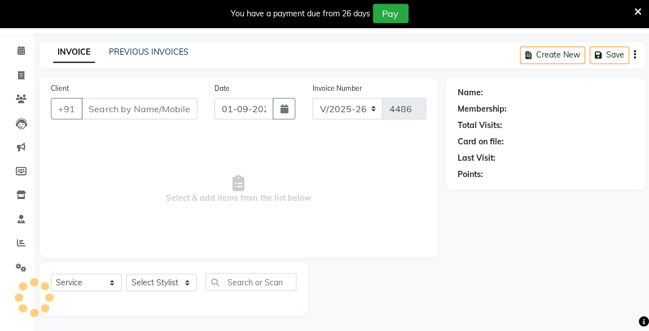
type input "8788374874"
select select "57588"
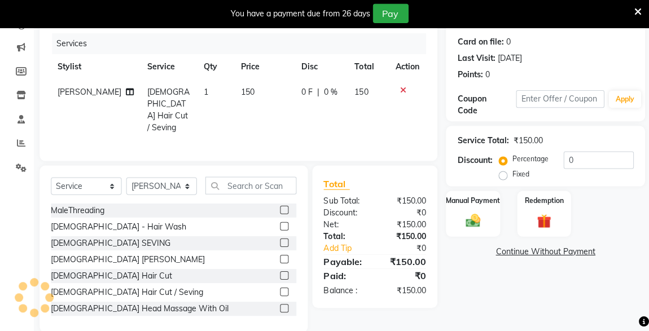
scroll to position [147, 0]
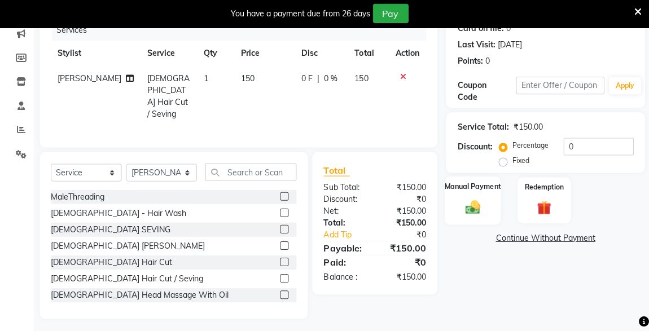
click at [468, 218] on div "Manual Payment" at bounding box center [472, 201] width 56 height 48
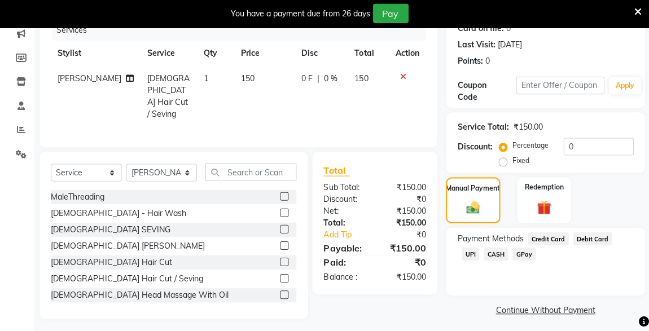
click at [478, 248] on span "UPI" at bounding box center [468, 254] width 17 height 13
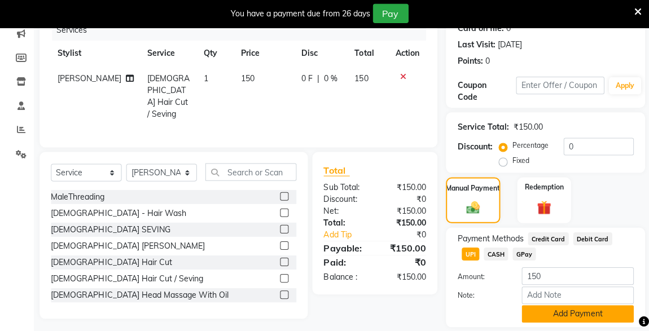
click at [581, 319] on button "Add Payment" at bounding box center [576, 313] width 112 height 17
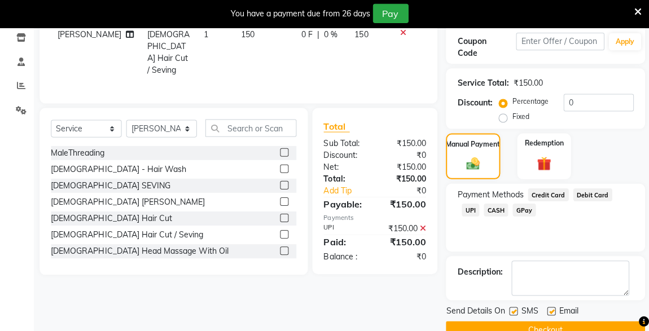
scroll to position [214, 0]
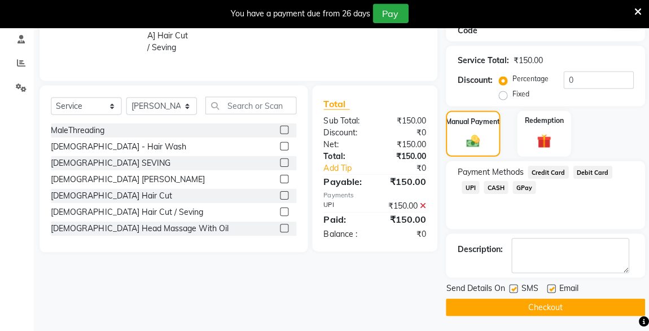
click at [554, 310] on button "Checkout" at bounding box center [544, 307] width 199 height 17
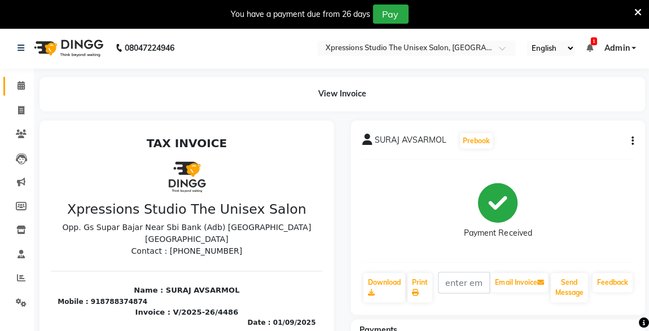
click at [15, 91] on span at bounding box center [21, 86] width 20 height 13
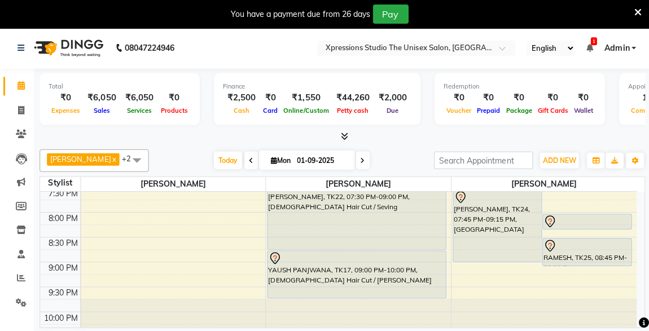
scroll to position [562, 0]
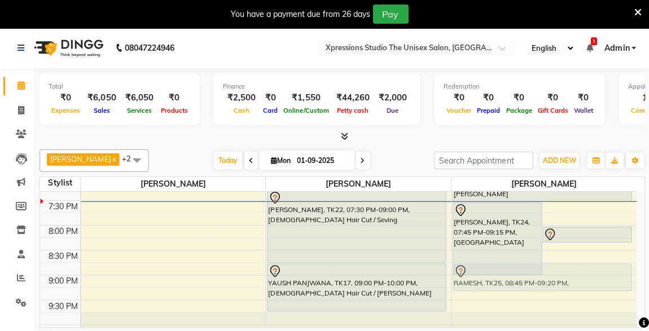
drag, startPoint x: 618, startPoint y: 260, endPoint x: 622, endPoint y: 274, distance: 15.1
click at [622, 274] on div "SACHIN KAWALE, TK02, 11:00 AM-12:00 PM, Male Hair Cut / Seving SHEKH TOSHIF, TK…" at bounding box center [542, 1] width 185 height 744
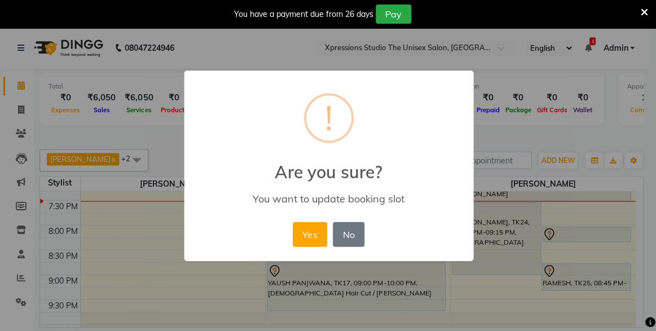
drag, startPoint x: 620, startPoint y: 274, endPoint x: 612, endPoint y: 269, distance: 9.7
click at [612, 269] on div "× ! Are you sure? You want to update booking slot Yes No No" at bounding box center [328, 165] width 656 height 331
